Goal: Entertainment & Leisure: Consume media (video, audio)

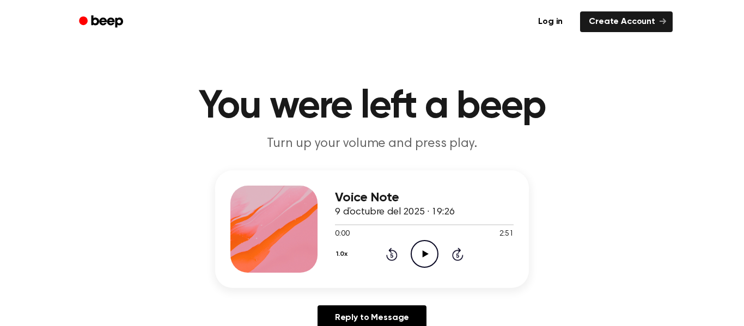
click at [419, 255] on icon "Play Audio" at bounding box center [425, 254] width 28 height 28
click at [436, 242] on icon "Pause Audio" at bounding box center [425, 254] width 28 height 28
click at [421, 254] on icon "Play Audio" at bounding box center [425, 254] width 28 height 28
click at [392, 258] on icon at bounding box center [391, 255] width 3 height 4
click at [389, 256] on icon "Rewind 5 seconds" at bounding box center [392, 254] width 12 height 14
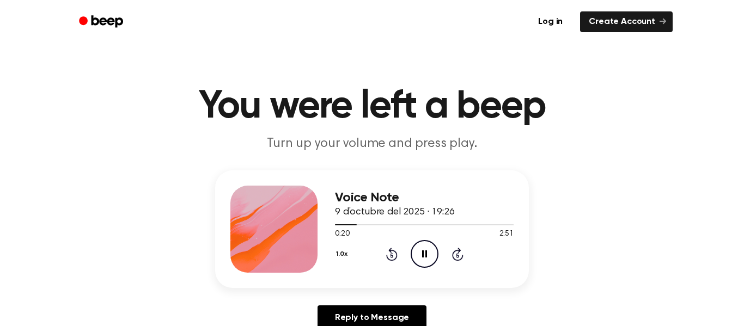
click at [389, 257] on icon "Rewind 5 seconds" at bounding box center [392, 254] width 12 height 14
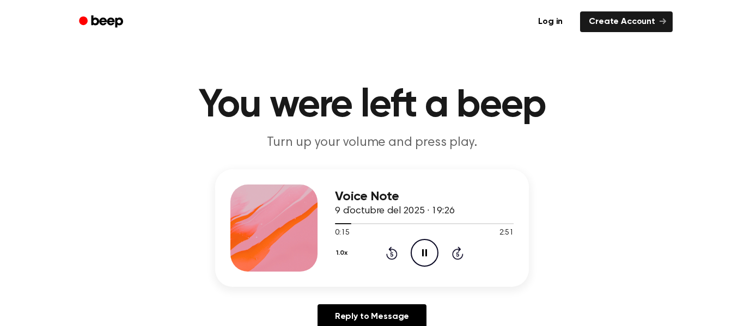
click at [392, 254] on icon at bounding box center [391, 254] width 3 height 4
click at [390, 254] on icon "Rewind 5 seconds" at bounding box center [392, 253] width 12 height 14
click at [418, 249] on icon "Pause Audio" at bounding box center [425, 253] width 28 height 28
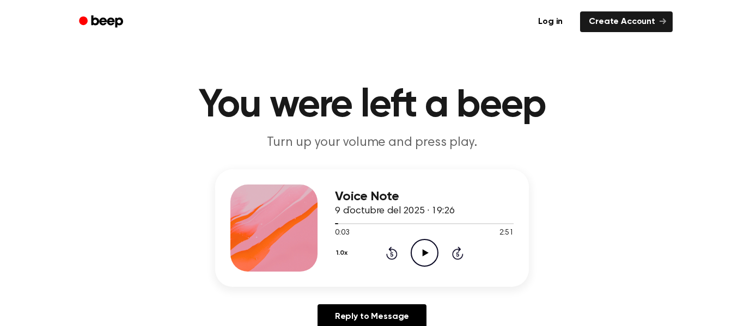
click at [419, 253] on icon "Play Audio" at bounding box center [425, 253] width 28 height 28
click at [388, 256] on icon "Rewind 5 seconds" at bounding box center [392, 253] width 12 height 14
click at [392, 254] on icon at bounding box center [391, 254] width 3 height 4
click at [422, 251] on icon at bounding box center [424, 252] width 5 height 7
click at [392, 257] on icon at bounding box center [391, 254] width 3 height 4
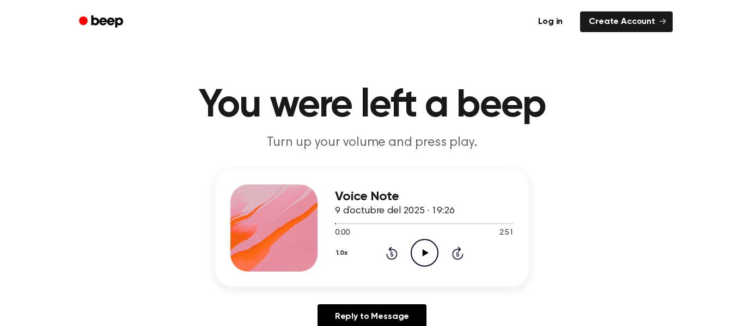
click at [392, 254] on icon at bounding box center [391, 254] width 3 height 4
click at [393, 252] on icon "Rewind 5 seconds" at bounding box center [392, 253] width 12 height 14
click at [421, 254] on icon "Play Audio" at bounding box center [425, 253] width 28 height 28
click at [392, 254] on icon at bounding box center [391, 254] width 3 height 4
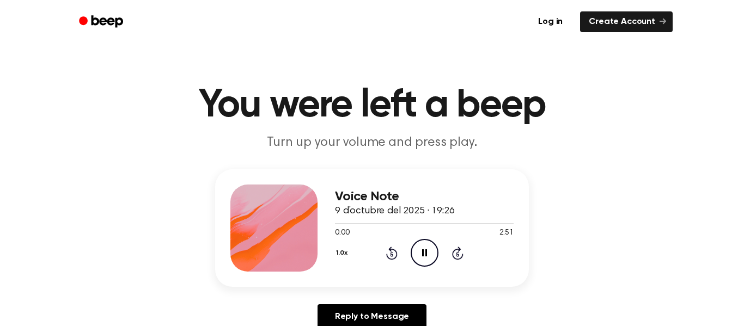
click at [392, 254] on icon at bounding box center [391, 254] width 3 height 4
click at [422, 254] on icon at bounding box center [424, 252] width 5 height 7
click at [428, 259] on icon "Play Audio" at bounding box center [425, 253] width 28 height 28
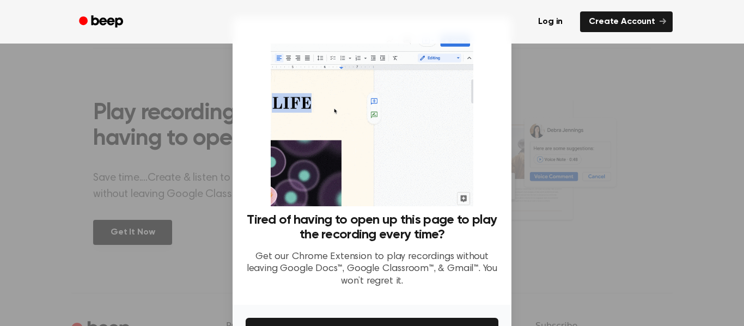
scroll to position [70, 0]
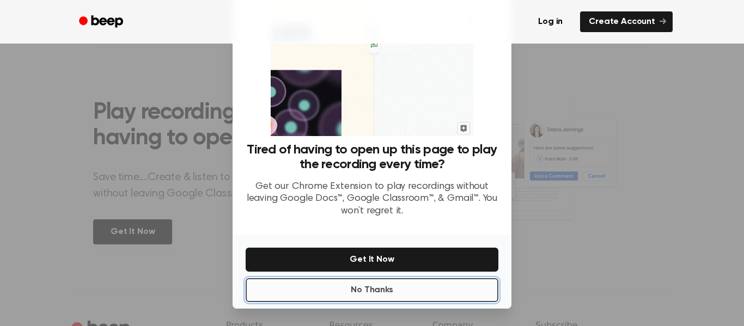
click at [437, 295] on button "No Thanks" at bounding box center [372, 290] width 253 height 24
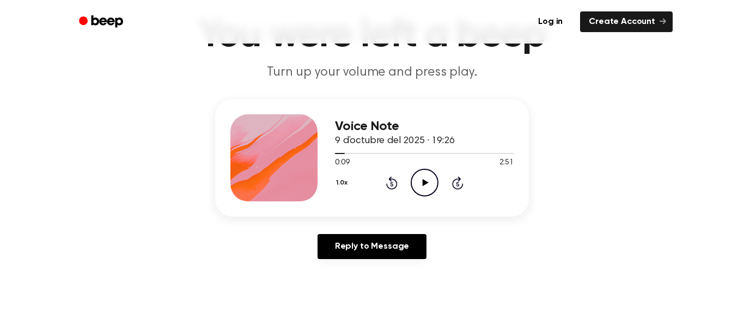
scroll to position [0, 0]
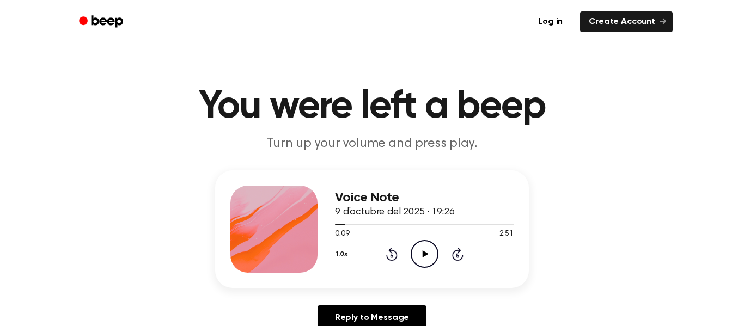
click at [418, 251] on icon "Play Audio" at bounding box center [425, 254] width 28 height 28
click at [420, 261] on icon "Pause Audio" at bounding box center [425, 254] width 28 height 28
click at [428, 257] on icon "Play Audio" at bounding box center [425, 254] width 28 height 28
click at [392, 255] on icon at bounding box center [391, 255] width 3 height 4
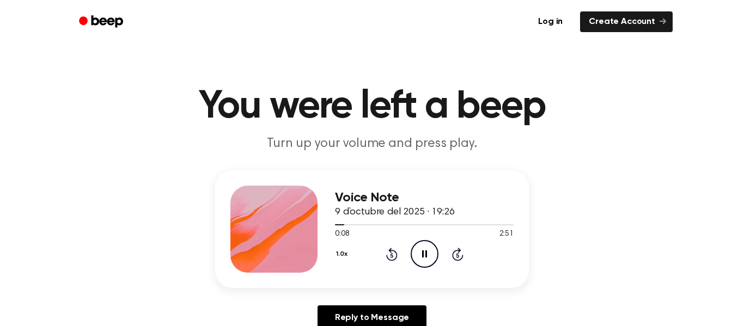
click at [424, 259] on icon "Pause Audio" at bounding box center [425, 254] width 28 height 28
click at [431, 260] on icon "Play Audio" at bounding box center [425, 254] width 28 height 28
click at [421, 250] on icon "Pause Audio" at bounding box center [425, 254] width 28 height 28
click at [421, 250] on icon "Play Audio" at bounding box center [425, 254] width 28 height 28
click at [421, 250] on icon "Pause Audio" at bounding box center [425, 254] width 28 height 28
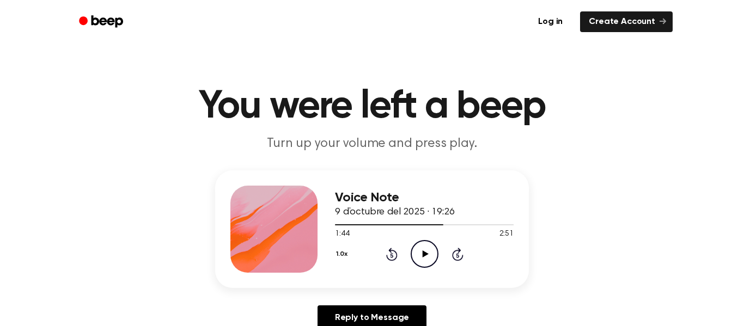
click at [421, 250] on icon "Play Audio" at bounding box center [425, 254] width 28 height 28
click at [423, 243] on icon "Pause Audio" at bounding box center [425, 254] width 28 height 28
click at [423, 243] on icon "Play Audio" at bounding box center [425, 254] width 28 height 28
click at [388, 257] on icon "Rewind 5 seconds" at bounding box center [392, 254] width 12 height 14
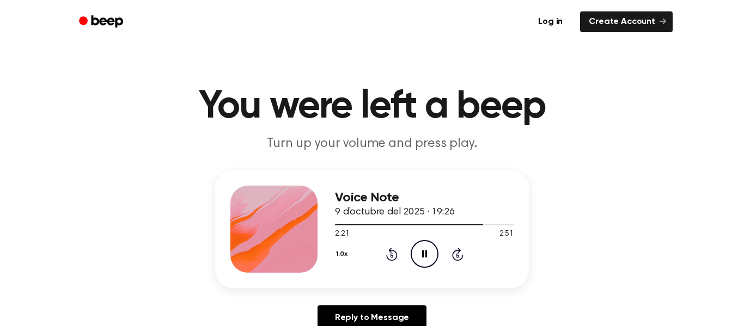
click at [388, 257] on icon "Rewind 5 seconds" at bounding box center [392, 254] width 12 height 14
click at [414, 258] on icon "Pause Audio" at bounding box center [425, 254] width 28 height 28
click at [422, 249] on icon "Play Audio" at bounding box center [425, 254] width 28 height 28
click at [434, 240] on icon "Play Audio" at bounding box center [425, 254] width 28 height 28
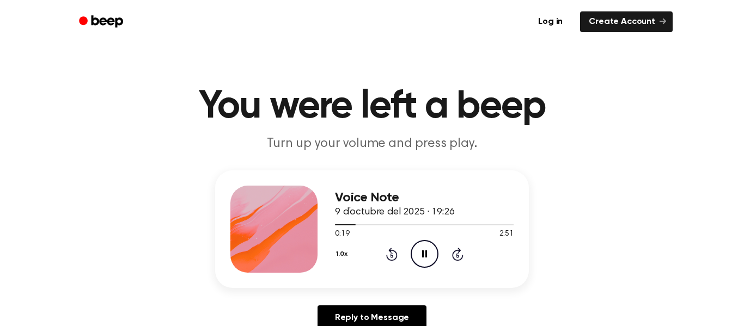
click at [422, 247] on icon "Pause Audio" at bounding box center [425, 254] width 28 height 28
click at [426, 258] on icon "Play Audio" at bounding box center [425, 254] width 28 height 28
